Goal: Task Accomplishment & Management: Manage account settings

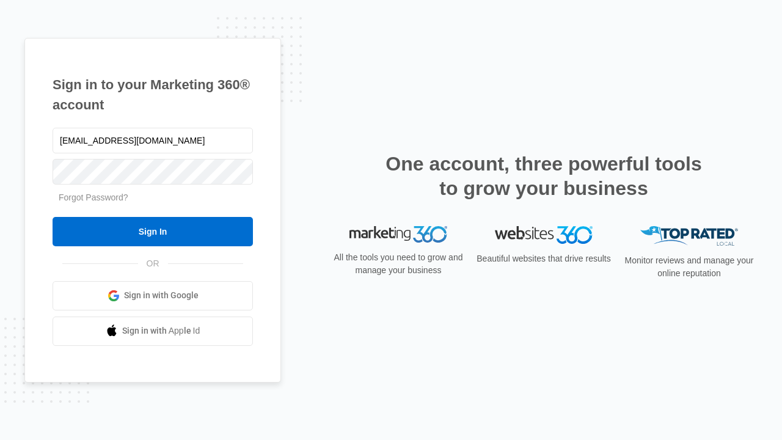
type input "[EMAIL_ADDRESS][DOMAIN_NAME]"
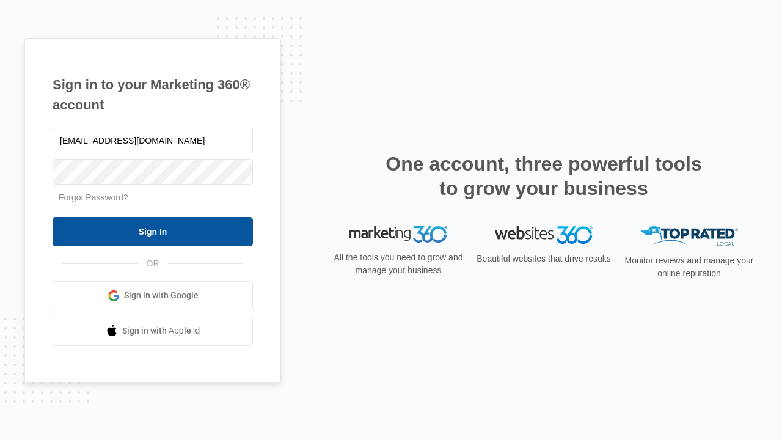
click at [153, 231] on input "Sign In" at bounding box center [153, 231] width 200 height 29
